Goal: Navigation & Orientation: Find specific page/section

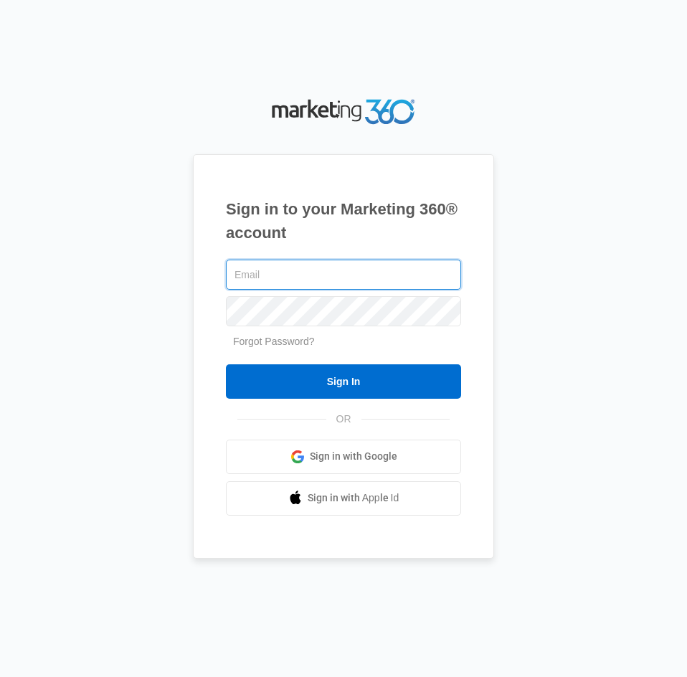
click at [300, 280] on input "text" at bounding box center [343, 274] width 235 height 30
paste input "[PERSON_NAME][EMAIL_ADDRESS][DOMAIN_NAME]"
type input "[PERSON_NAME][EMAIL_ADDRESS][DOMAIN_NAME]"
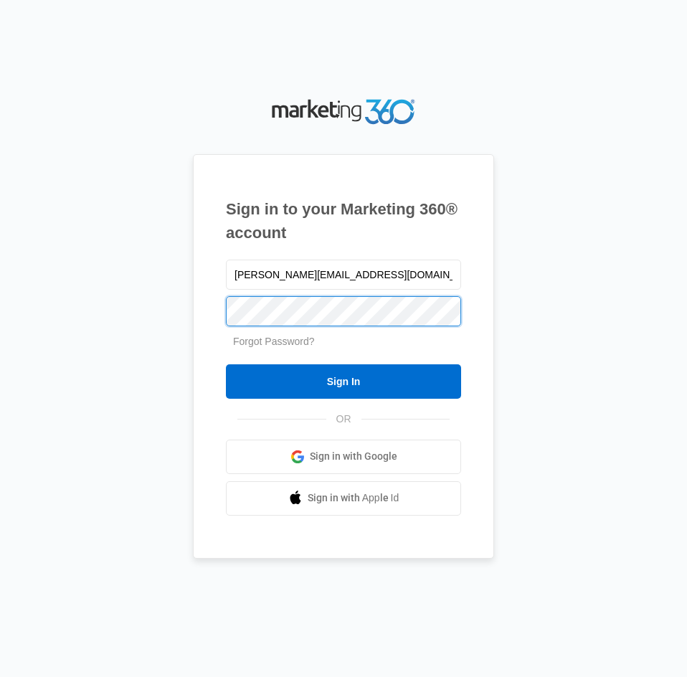
click at [226, 364] on input "Sign In" at bounding box center [343, 381] width 235 height 34
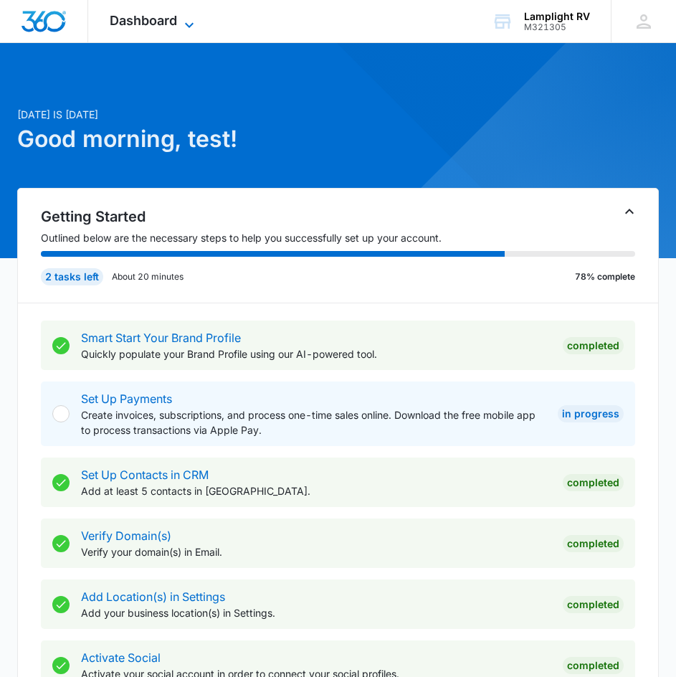
click at [157, 24] on span "Dashboard" at bounding box center [143, 20] width 67 height 15
click at [146, 24] on span "Dashboard" at bounding box center [143, 20] width 67 height 15
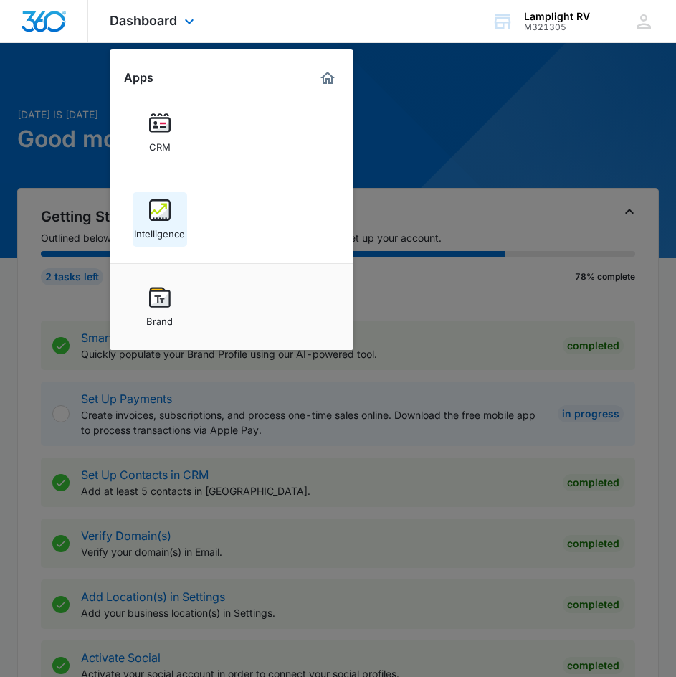
click at [151, 209] on img at bounding box center [160, 210] width 22 height 22
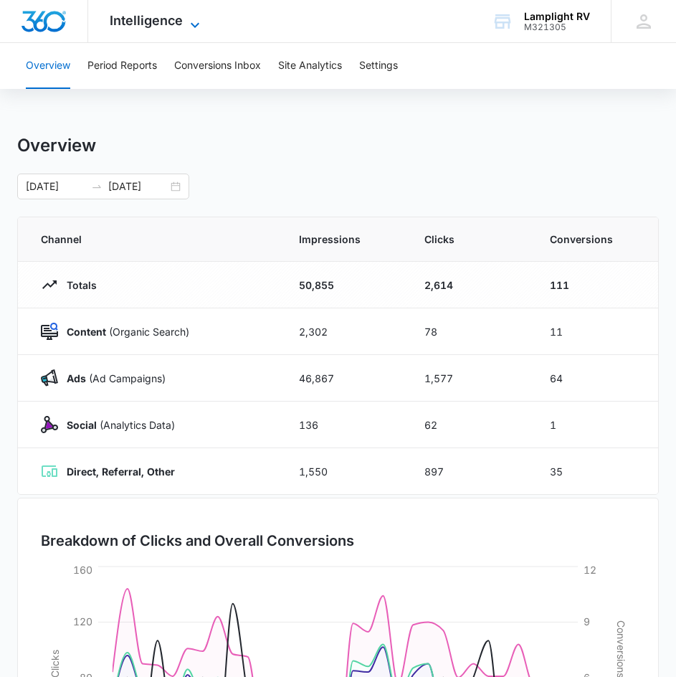
click at [151, 24] on span "Intelligence" at bounding box center [146, 20] width 73 height 15
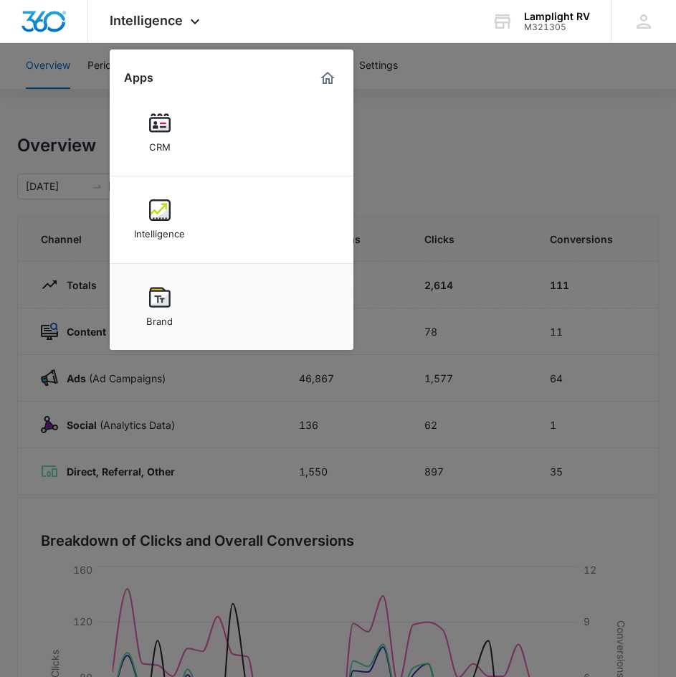
click at [448, 168] on div at bounding box center [338, 338] width 676 height 677
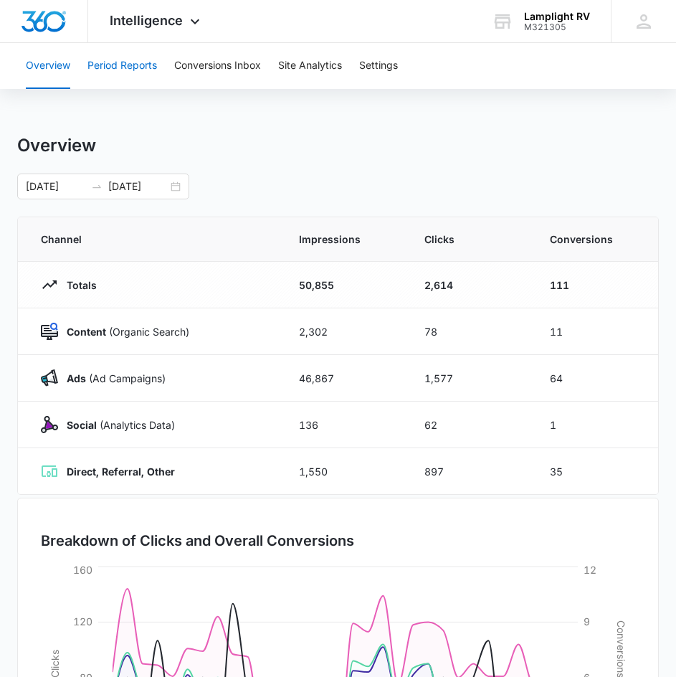
click at [146, 73] on button "Period Reports" at bounding box center [122, 66] width 70 height 46
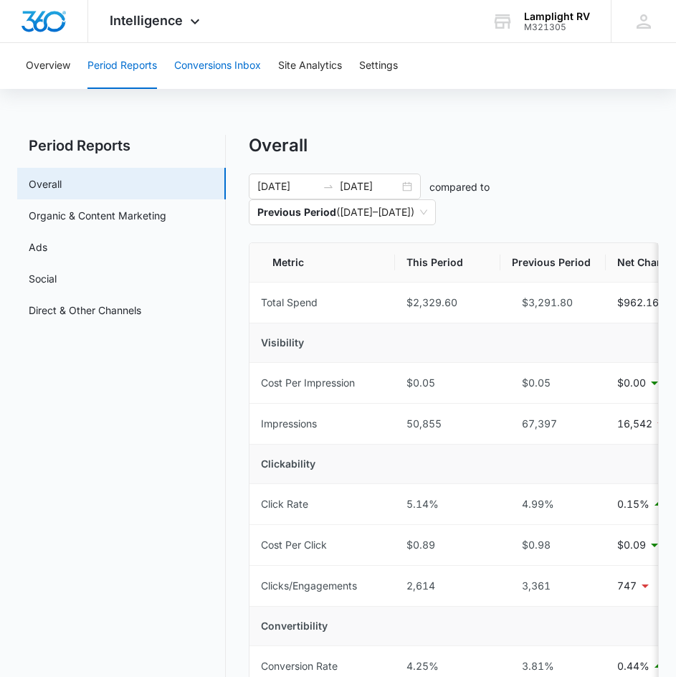
click at [217, 77] on button "Conversions Inbox" at bounding box center [217, 66] width 87 height 46
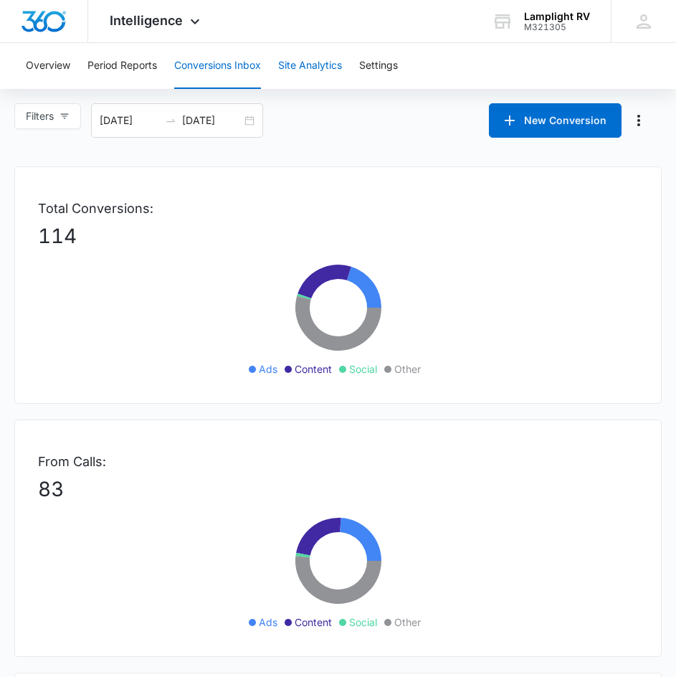
click at [296, 72] on button "Site Analytics" at bounding box center [310, 66] width 64 height 46
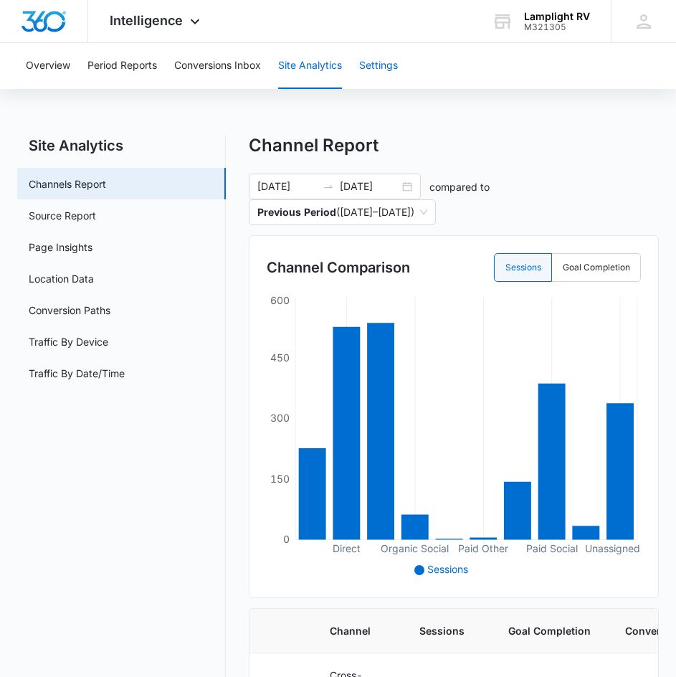
click at [376, 57] on button "Settings" at bounding box center [378, 66] width 39 height 46
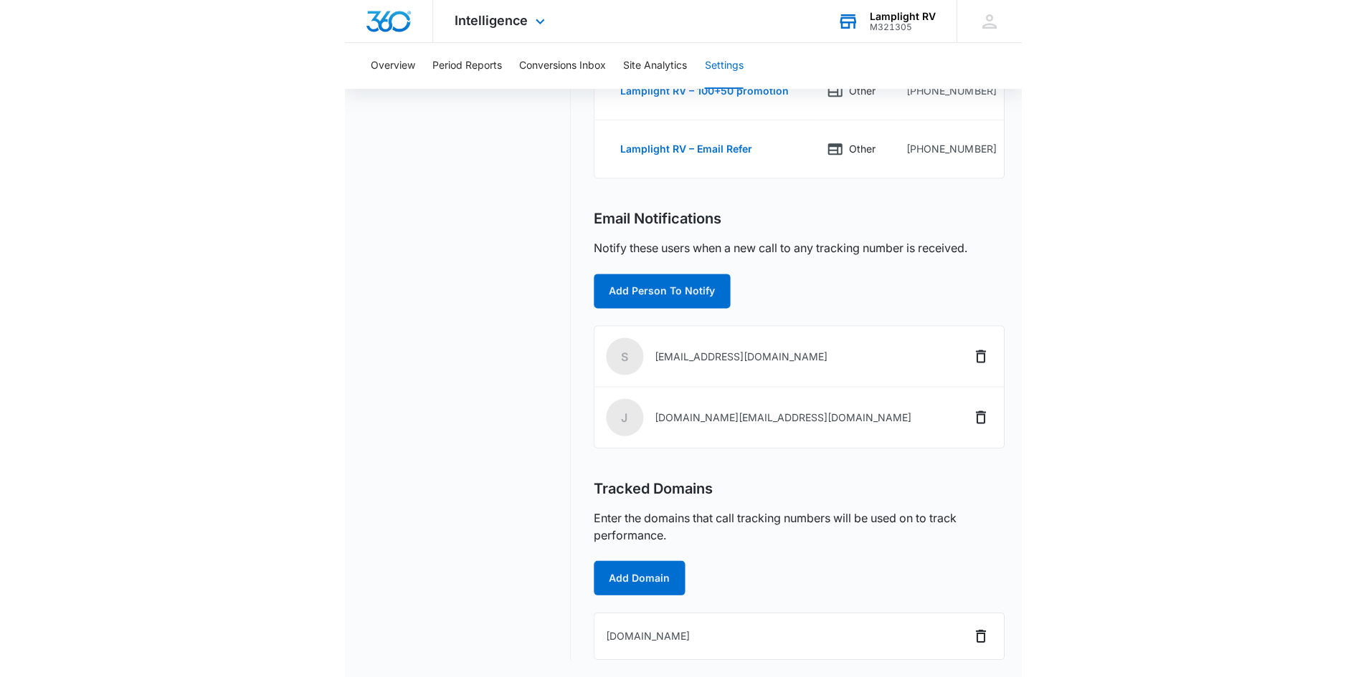
scroll to position [652, 0]
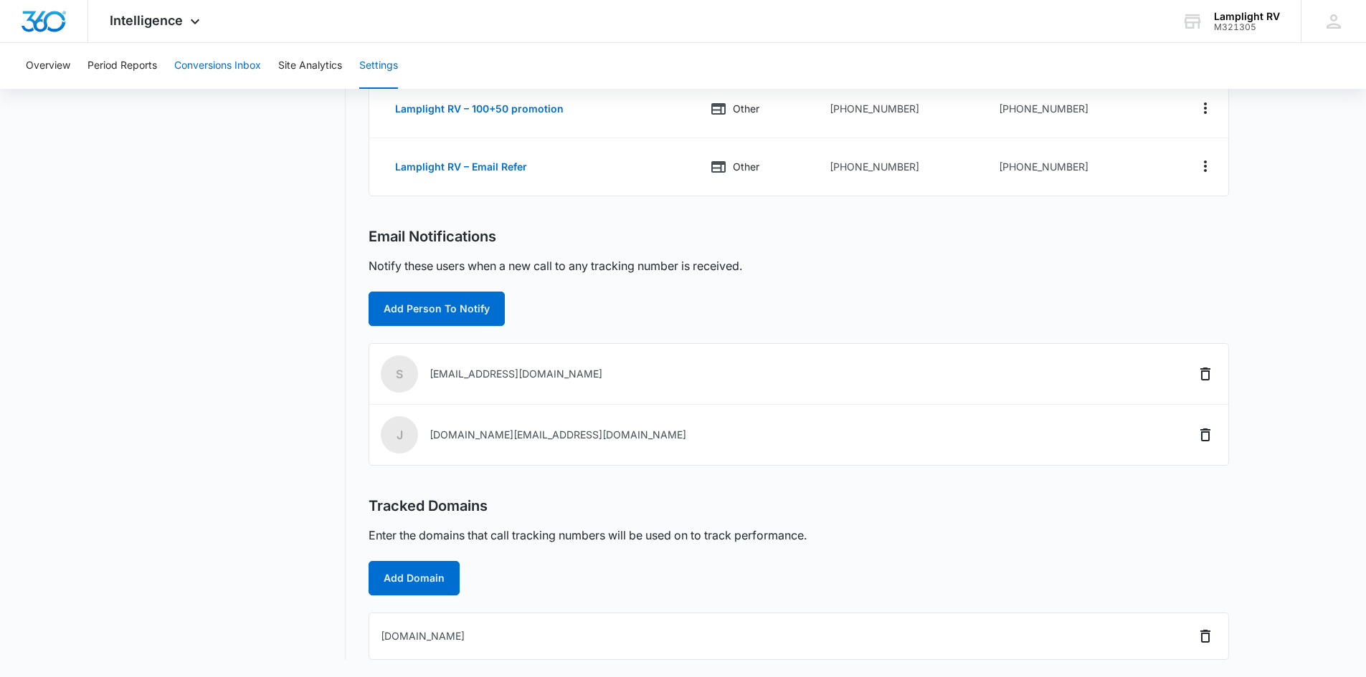
click at [246, 59] on button "Conversions Inbox" at bounding box center [217, 66] width 87 height 46
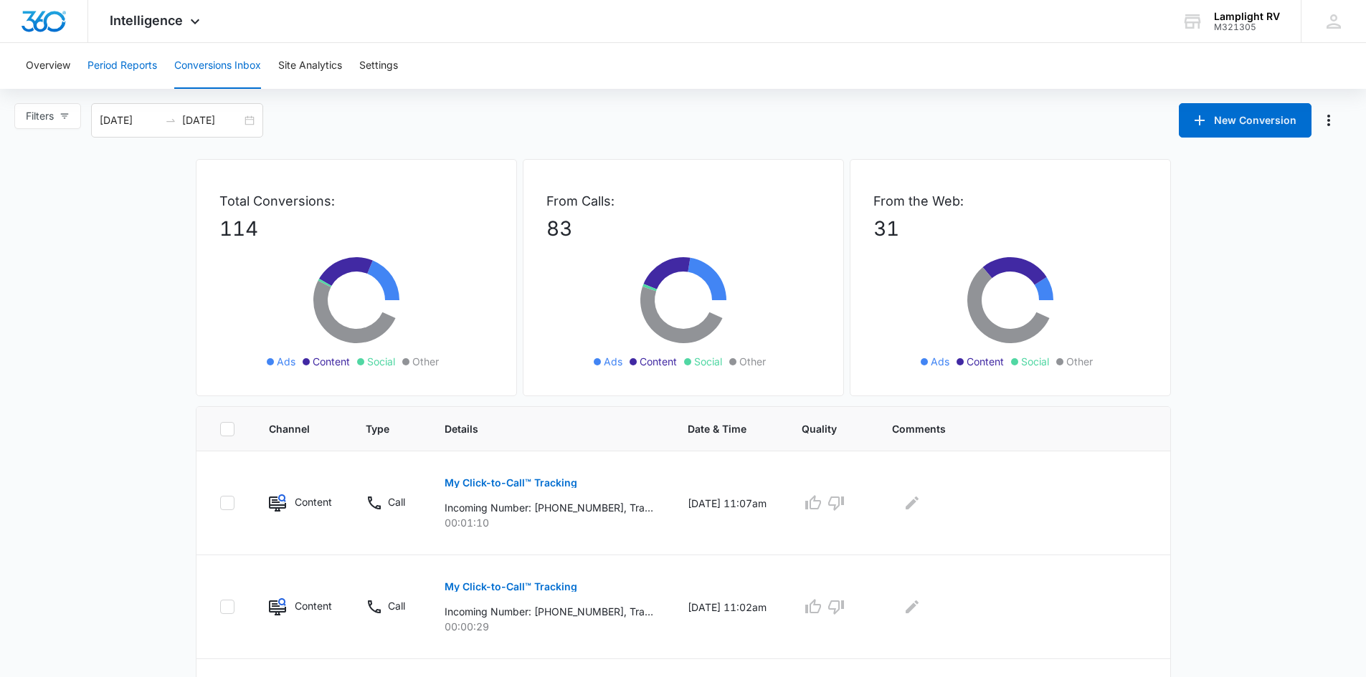
click at [118, 67] on button "Period Reports" at bounding box center [122, 66] width 70 height 46
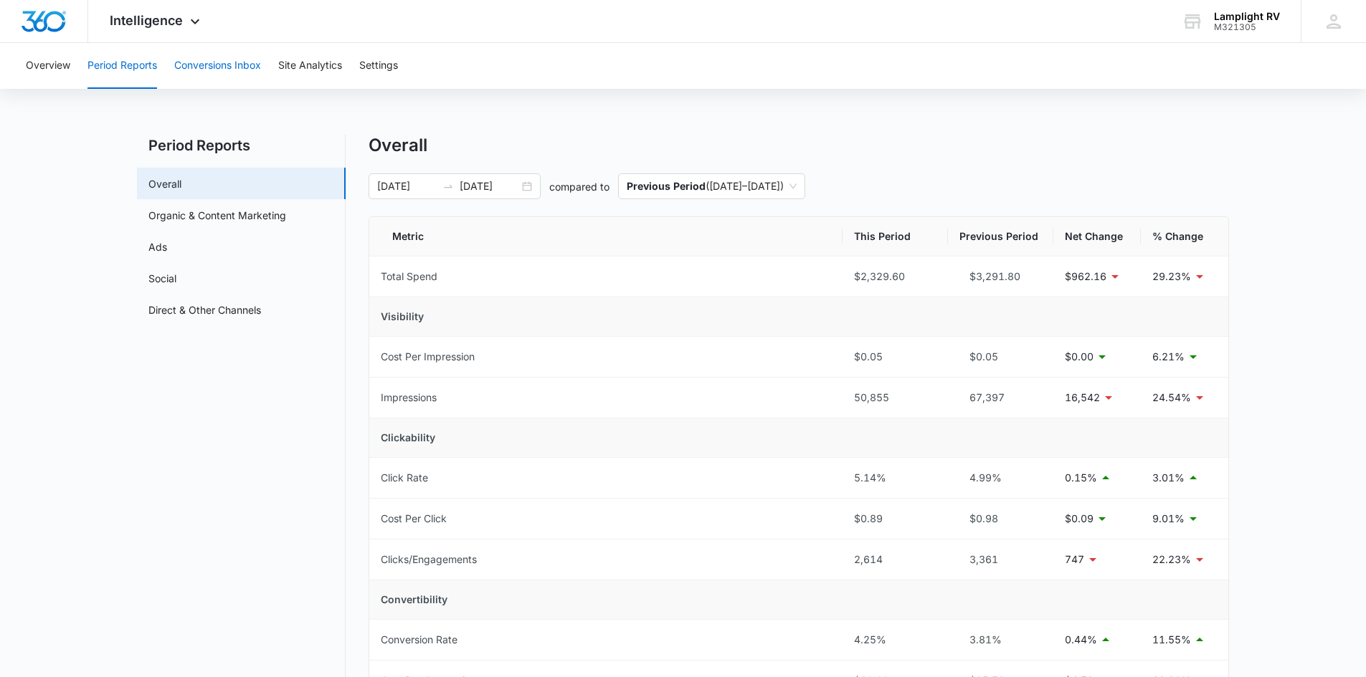
click at [235, 65] on button "Conversions Inbox" at bounding box center [217, 66] width 87 height 46
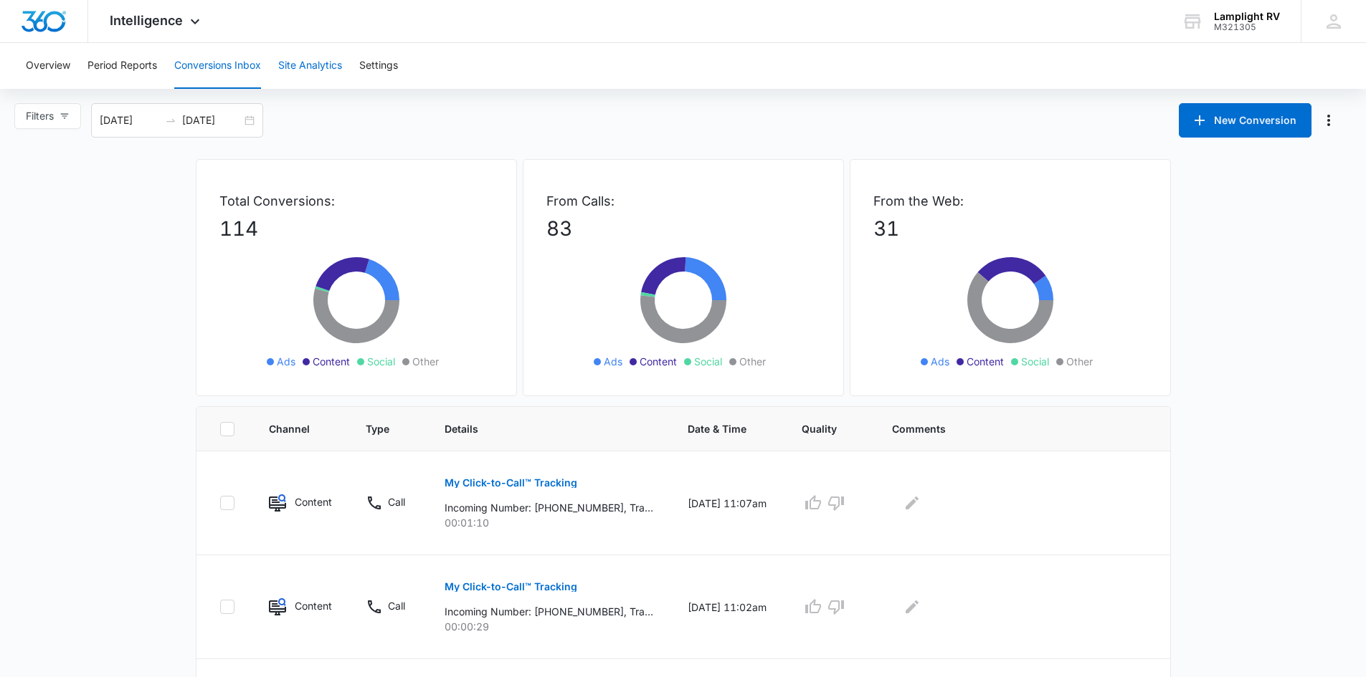
click at [292, 59] on button "Site Analytics" at bounding box center [310, 66] width 64 height 46
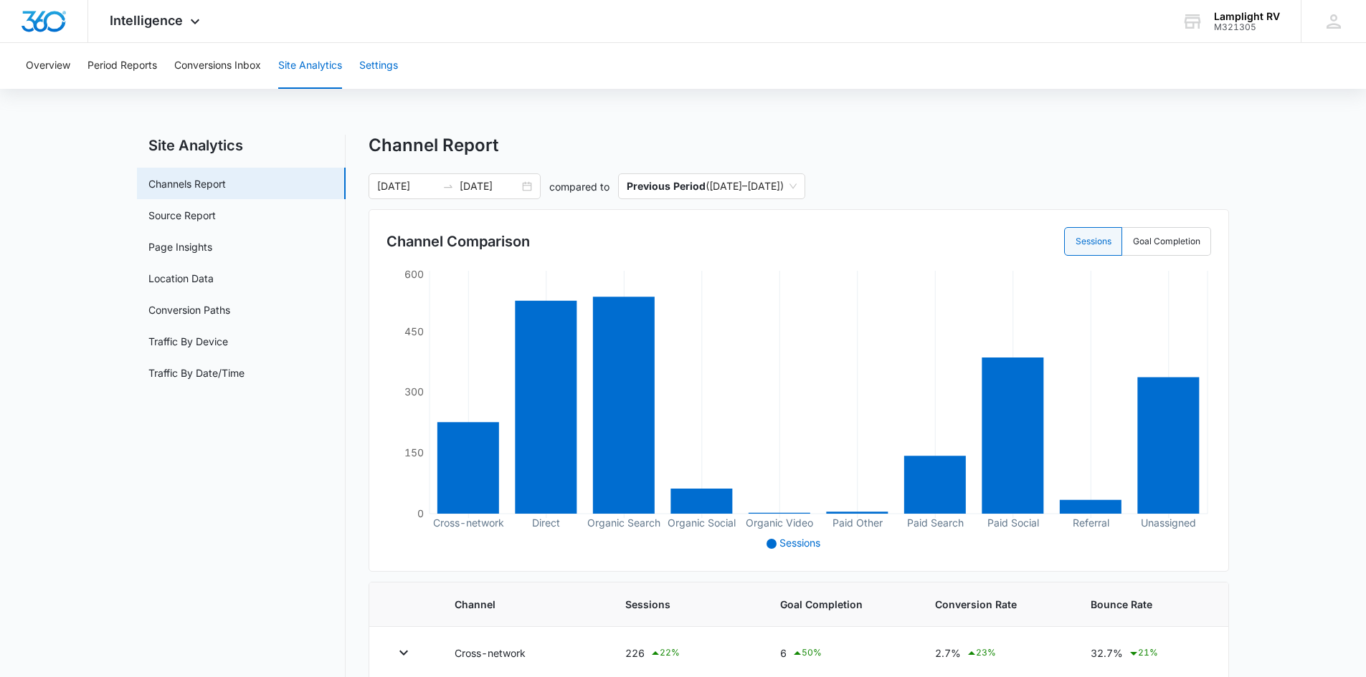
click at [397, 69] on button "Settings" at bounding box center [378, 66] width 39 height 46
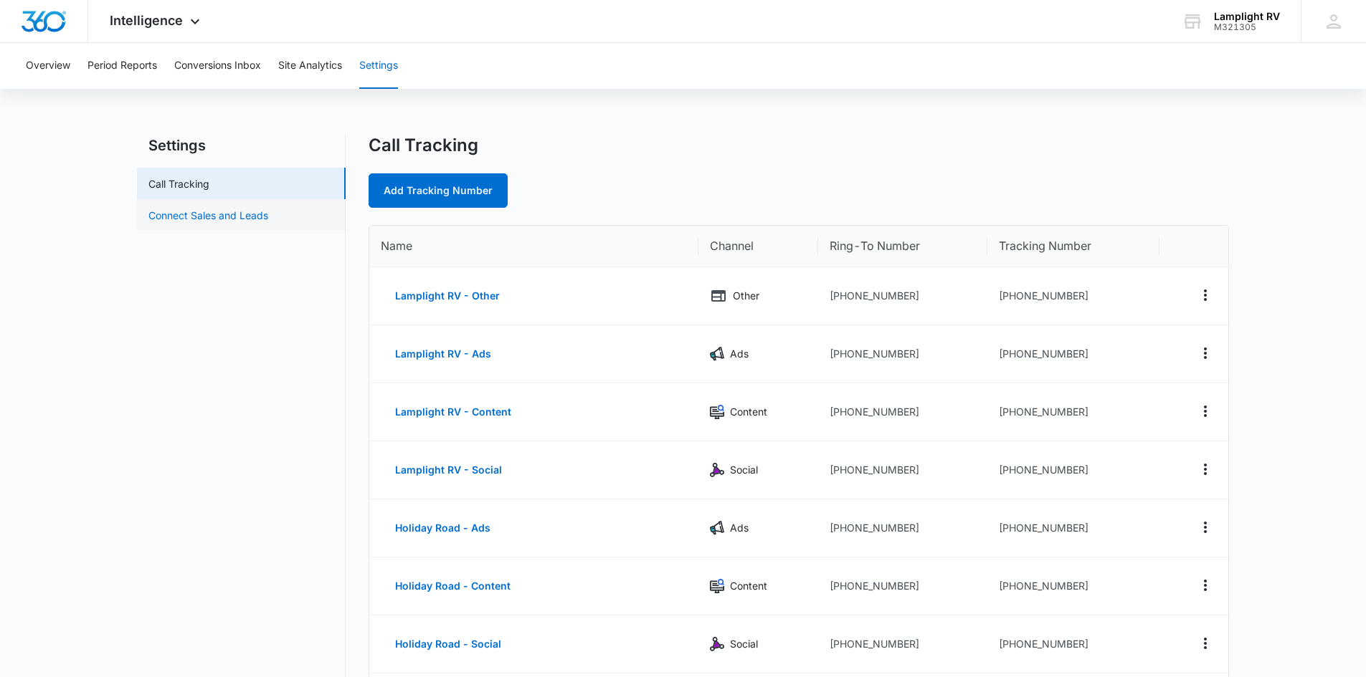
click at [267, 221] on link "Connect Sales and Leads" at bounding box center [208, 215] width 120 height 15
